Goal: Transaction & Acquisition: Purchase product/service

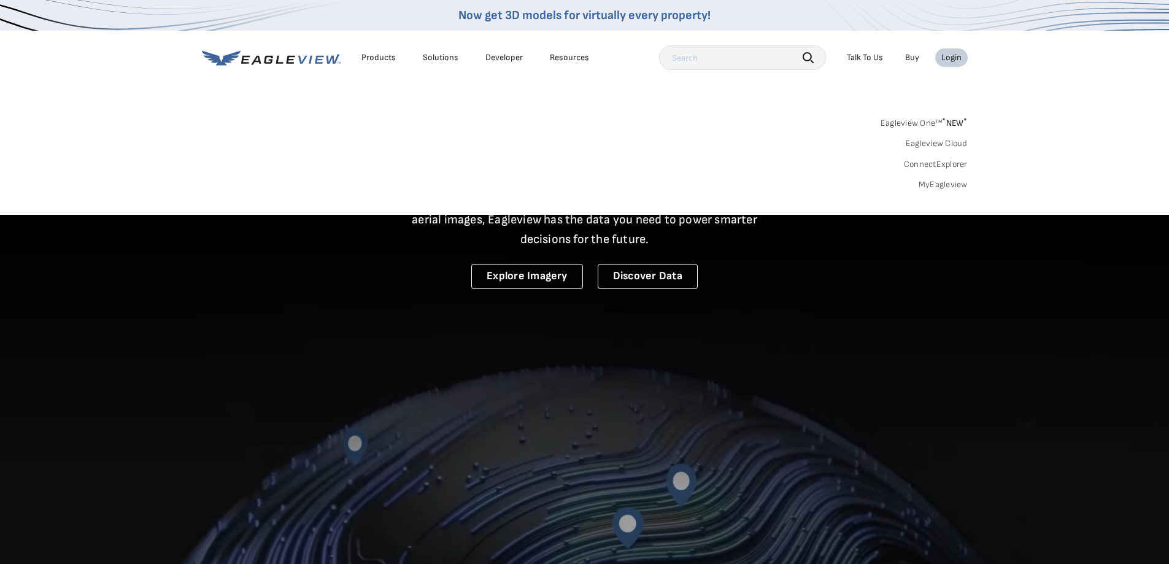
click at [950, 55] on div "Login" at bounding box center [951, 57] width 20 height 11
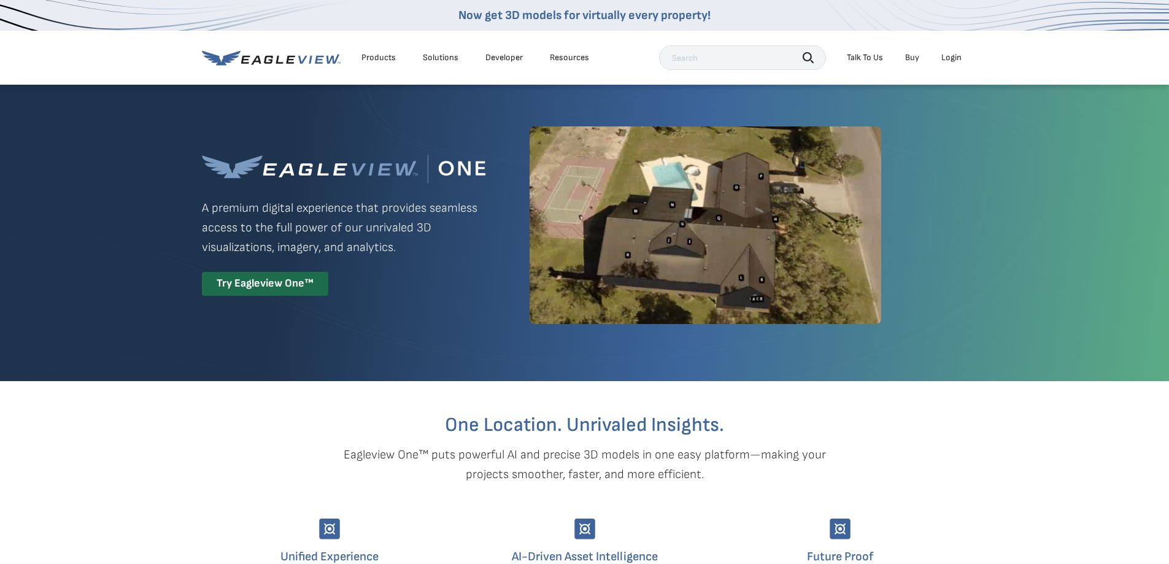
click at [950, 53] on div "Login" at bounding box center [951, 57] width 20 height 11
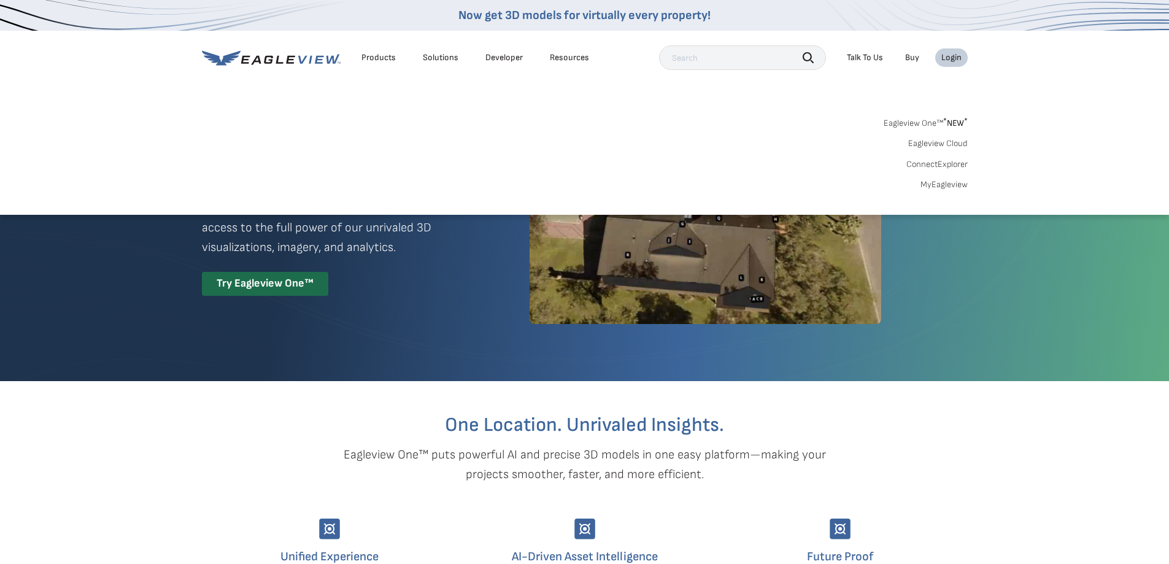
click at [952, 52] on div "Login" at bounding box center [951, 57] width 20 height 11
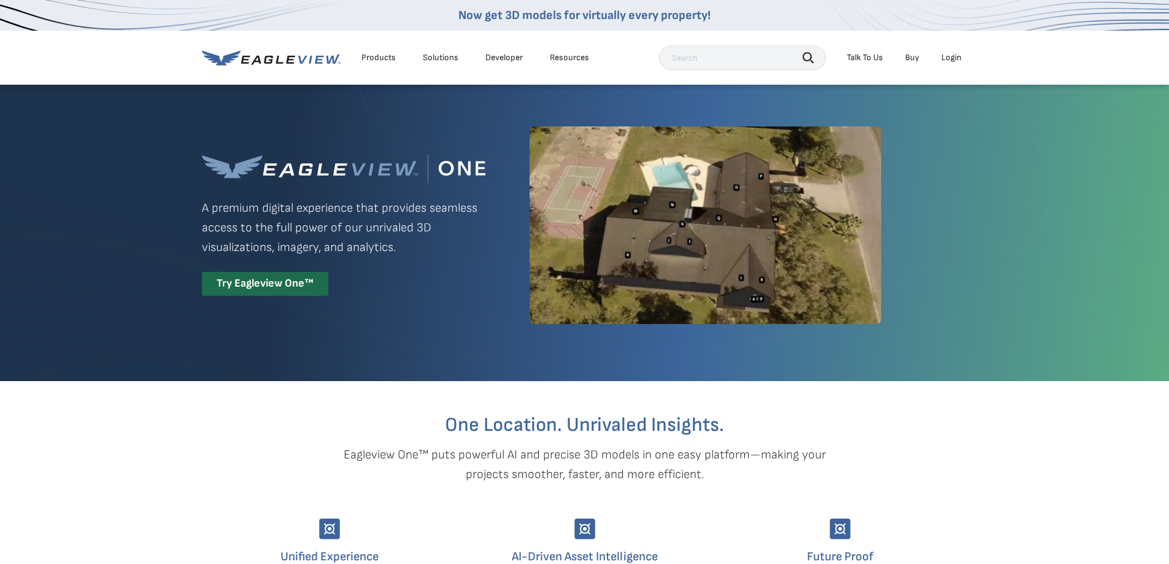
click at [952, 57] on div "Login" at bounding box center [951, 57] width 20 height 11
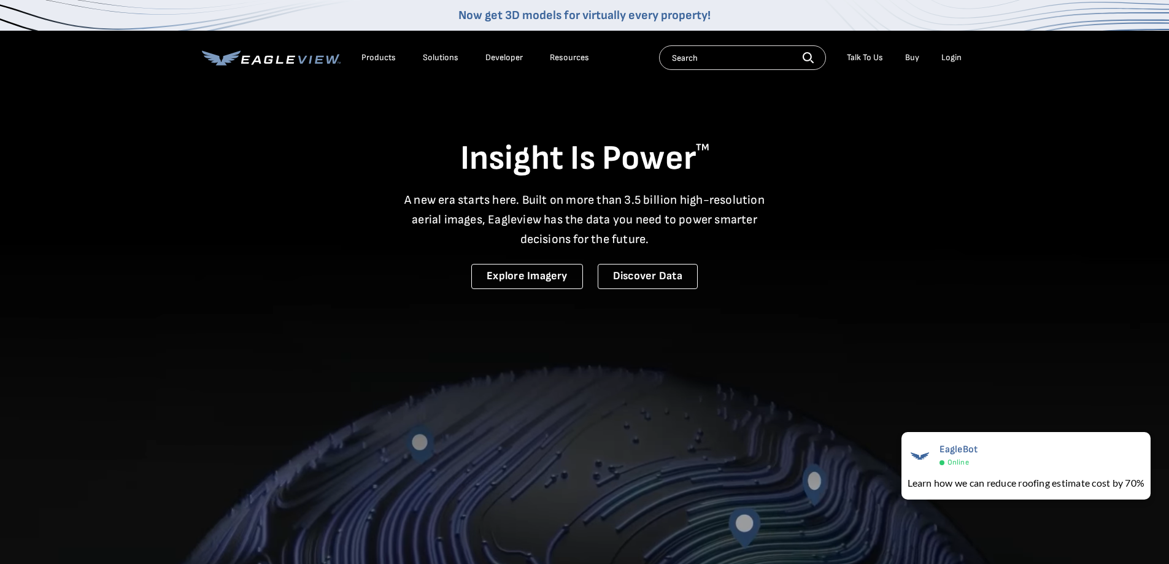
click at [949, 56] on div "Login" at bounding box center [951, 57] width 20 height 11
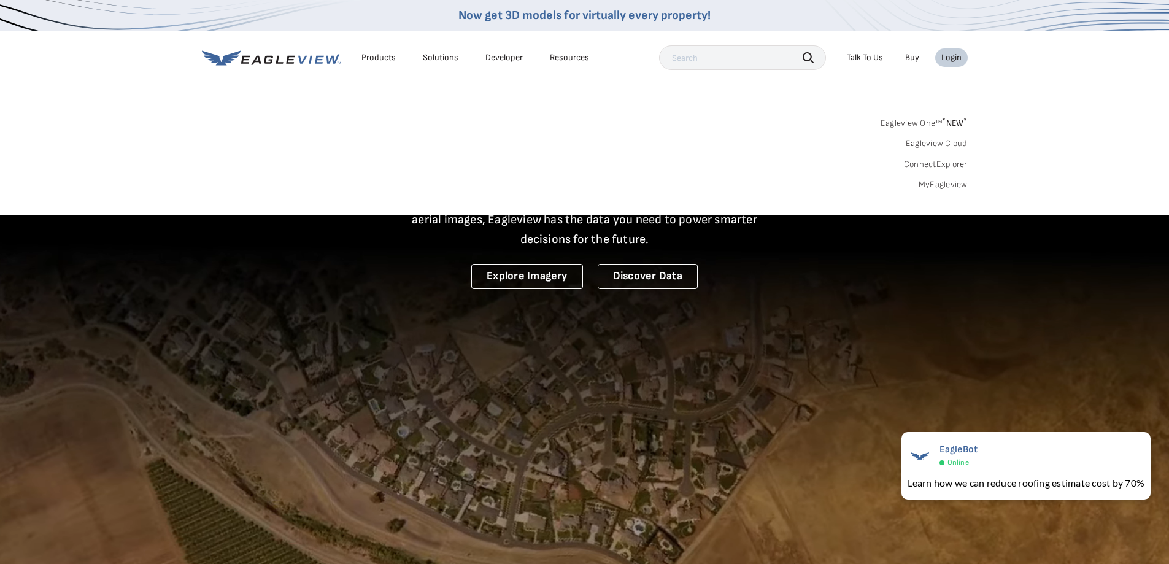
click at [939, 182] on link "MyEagleview" at bounding box center [942, 184] width 49 height 11
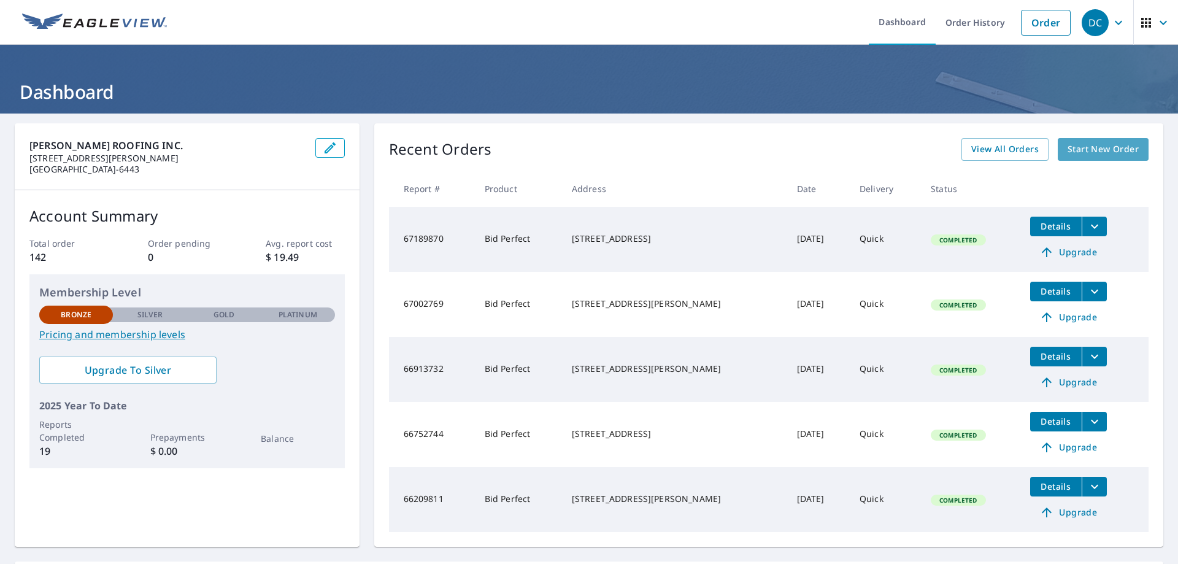
click at [1084, 148] on span "Start New Order" at bounding box center [1102, 149] width 71 height 15
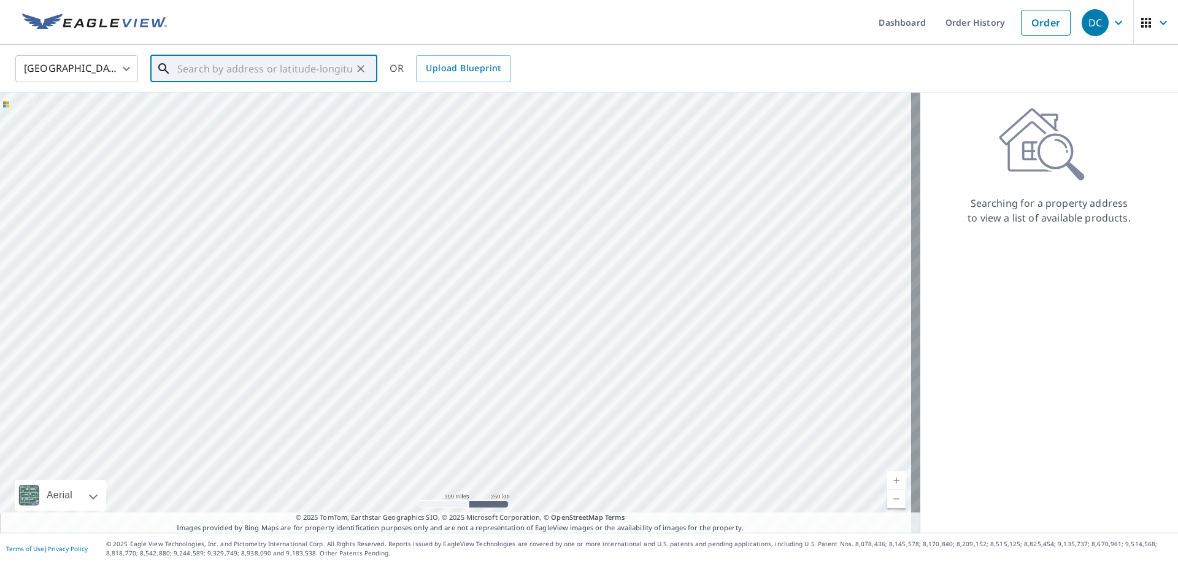
click at [186, 72] on input "text" at bounding box center [264, 69] width 175 height 34
click at [214, 107] on span "3605 Great Hill Rd" at bounding box center [271, 104] width 193 height 15
type input "3605 Great Hill Rd Crystal Lake, IL 60012"
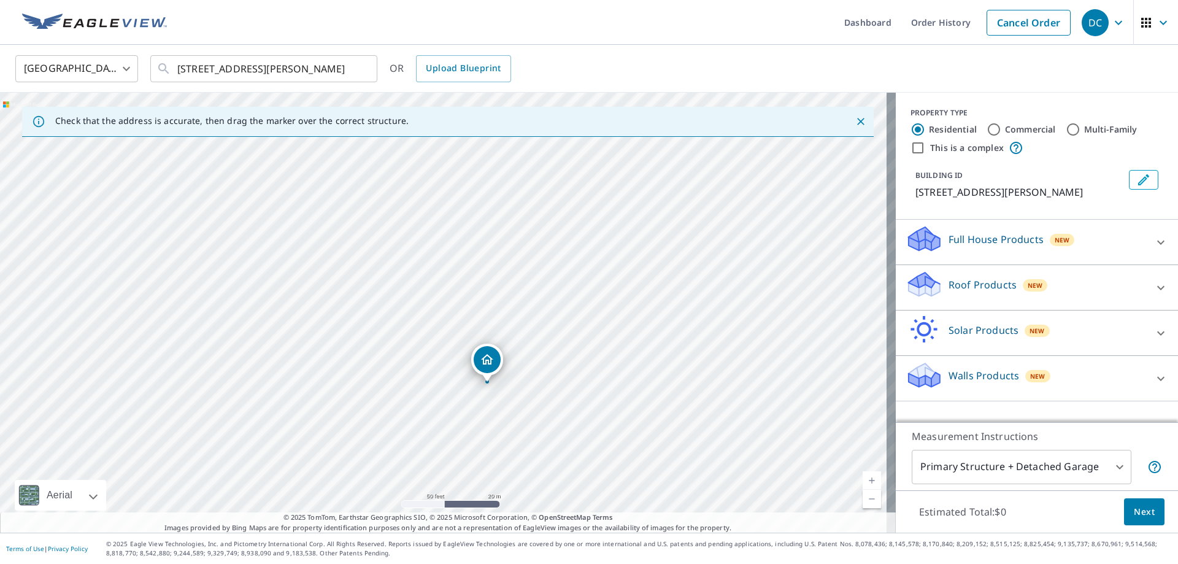
drag, startPoint x: 493, startPoint y: 396, endPoint x: 513, endPoint y: 317, distance: 81.5
click at [513, 317] on div "3605 Great Hill Rd Crystal Lake, IL 60012" at bounding box center [448, 313] width 896 height 440
click at [969, 283] on p "Roof Products" at bounding box center [982, 284] width 68 height 15
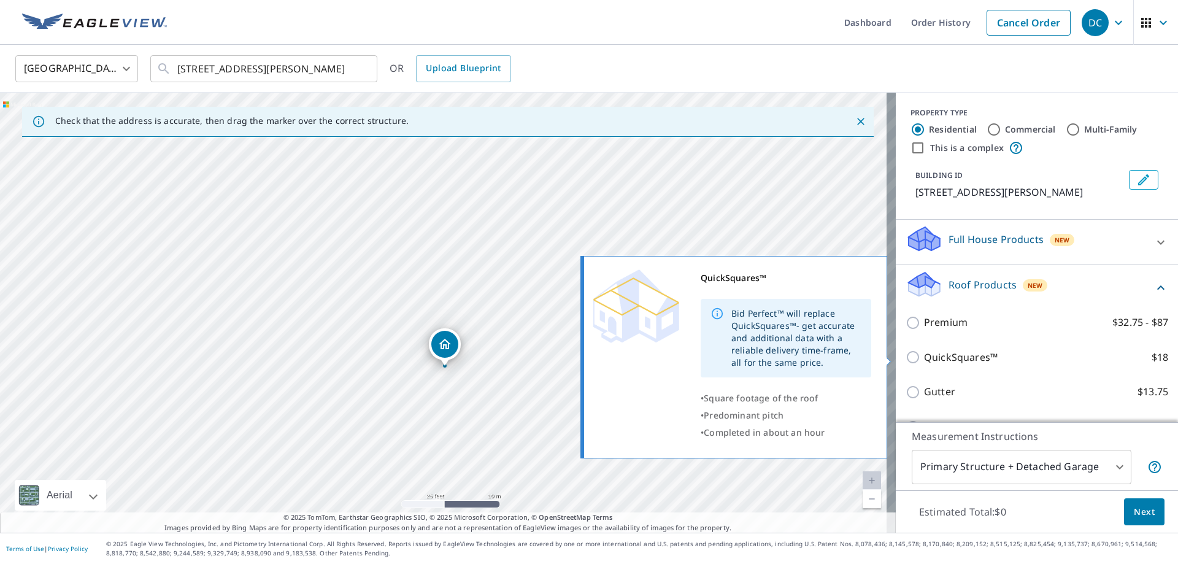
click at [905, 356] on input "QuickSquares™ $18" at bounding box center [914, 357] width 18 height 15
checkbox input "true"
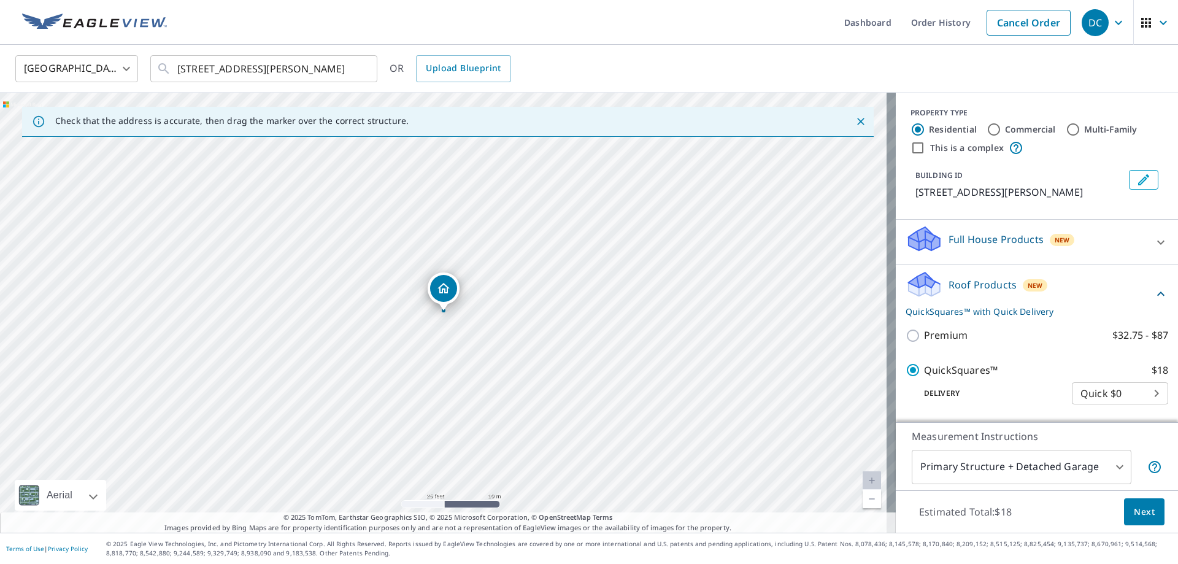
click at [1134, 507] on span "Next" at bounding box center [1144, 511] width 21 height 15
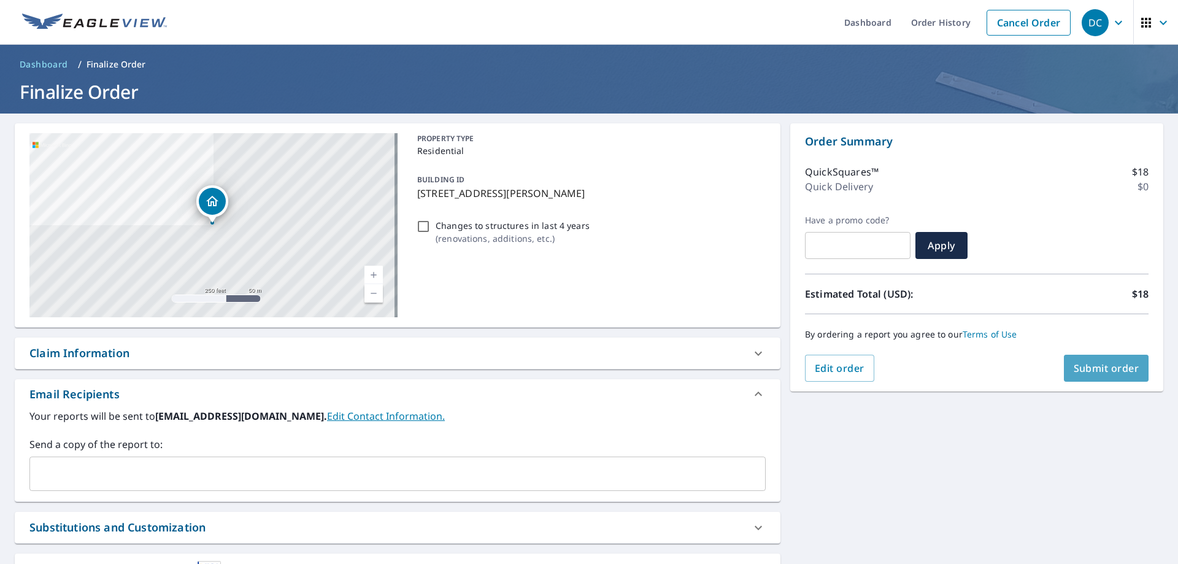
click at [1081, 364] on span "Submit order" at bounding box center [1106, 367] width 66 height 13
